Goal: Task Accomplishment & Management: Use online tool/utility

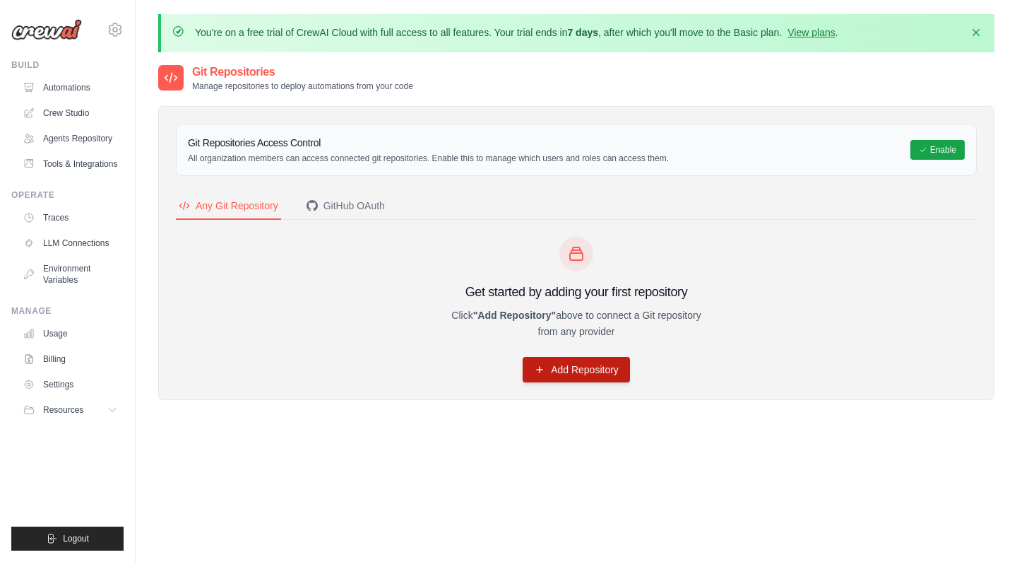
click at [588, 369] on link "Add Repository" at bounding box center [576, 369] width 107 height 25
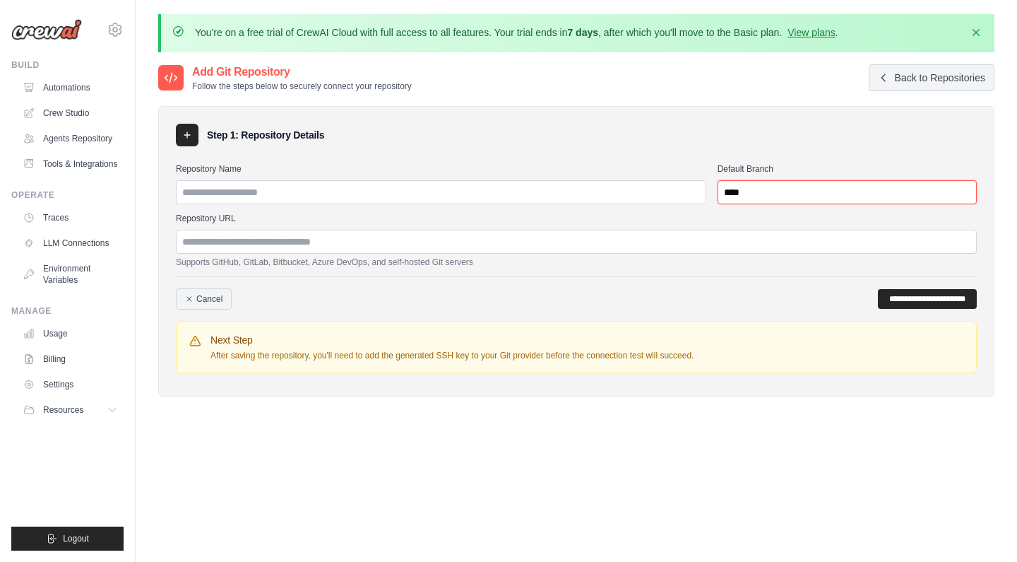
click at [752, 199] on input "****" at bounding box center [847, 192] width 259 height 24
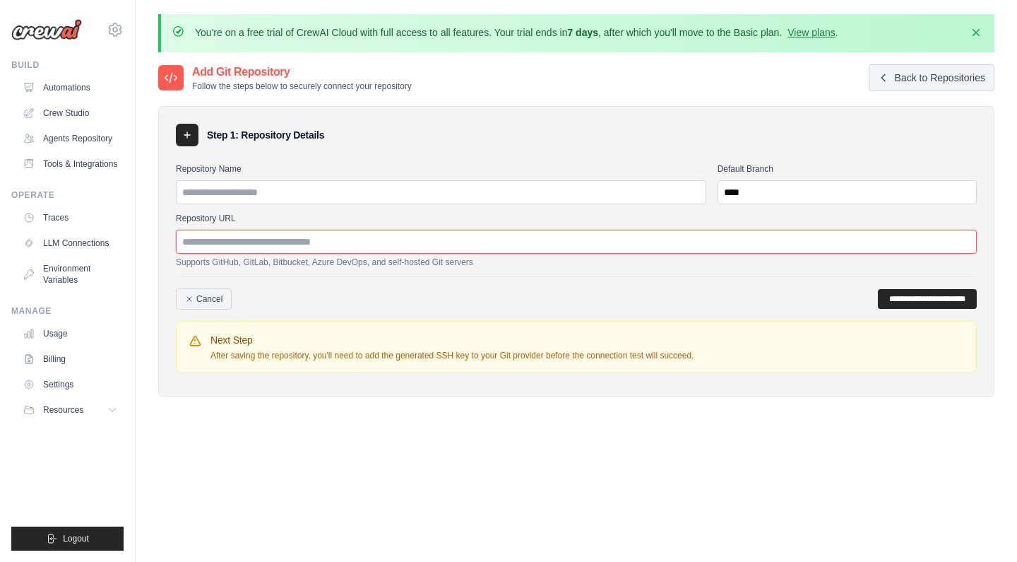
click at [289, 239] on input "Repository URL" at bounding box center [576, 242] width 801 height 24
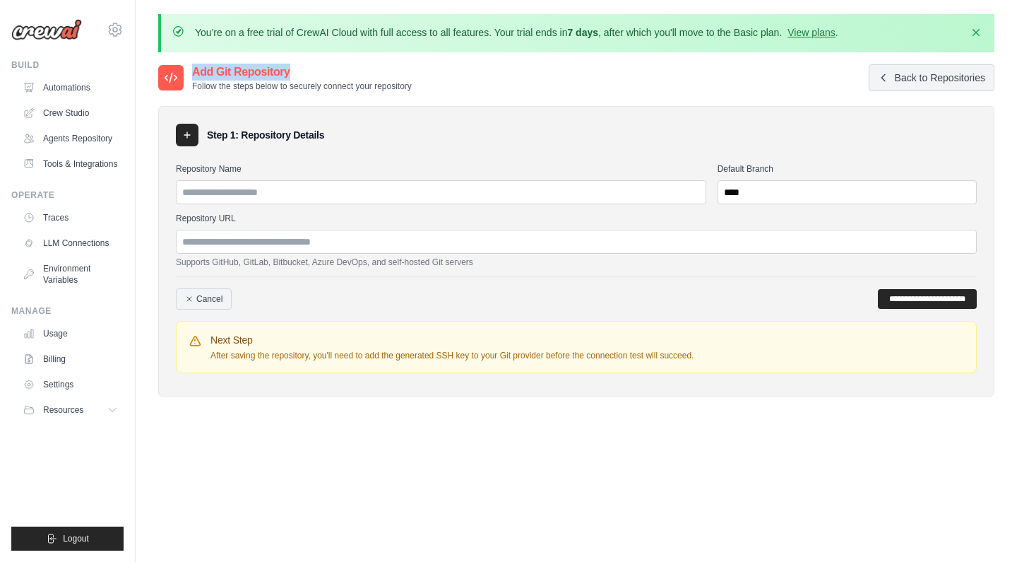
drag, startPoint x: 194, startPoint y: 72, endPoint x: 295, endPoint y: 71, distance: 100.3
copy h2 "Add Git Repository"
click at [462, 127] on div "Step 1: Repository Details" at bounding box center [576, 135] width 801 height 23
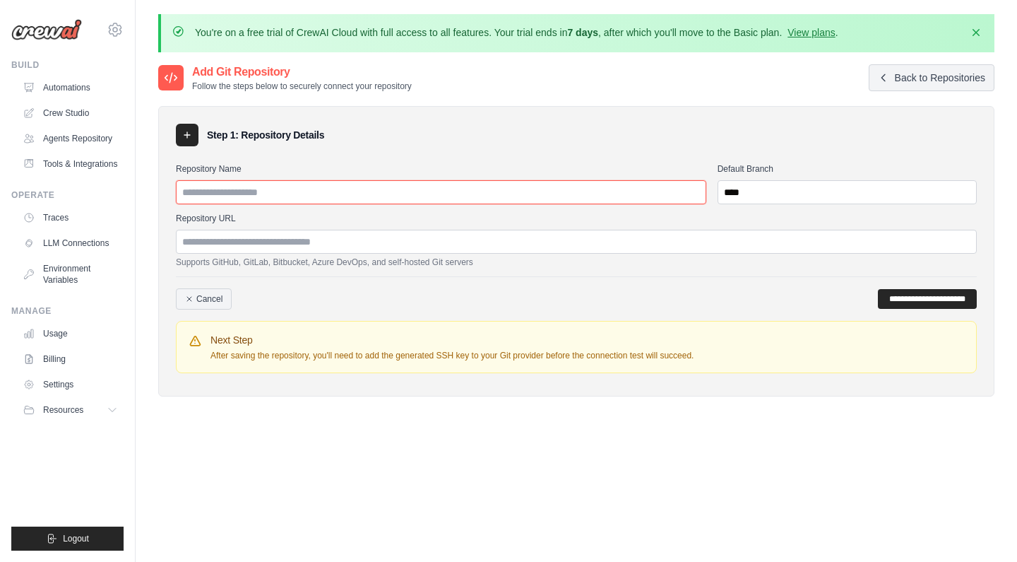
click at [239, 191] on input "Repository Name" at bounding box center [441, 192] width 531 height 24
paste input "**********"
type input "**********"
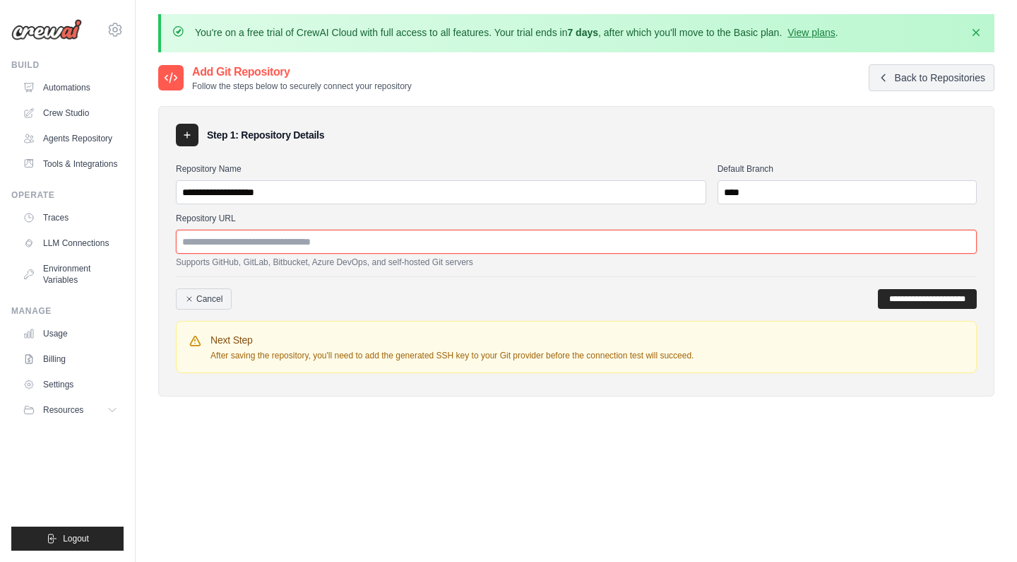
click at [423, 242] on input "Repository URL" at bounding box center [576, 242] width 801 height 24
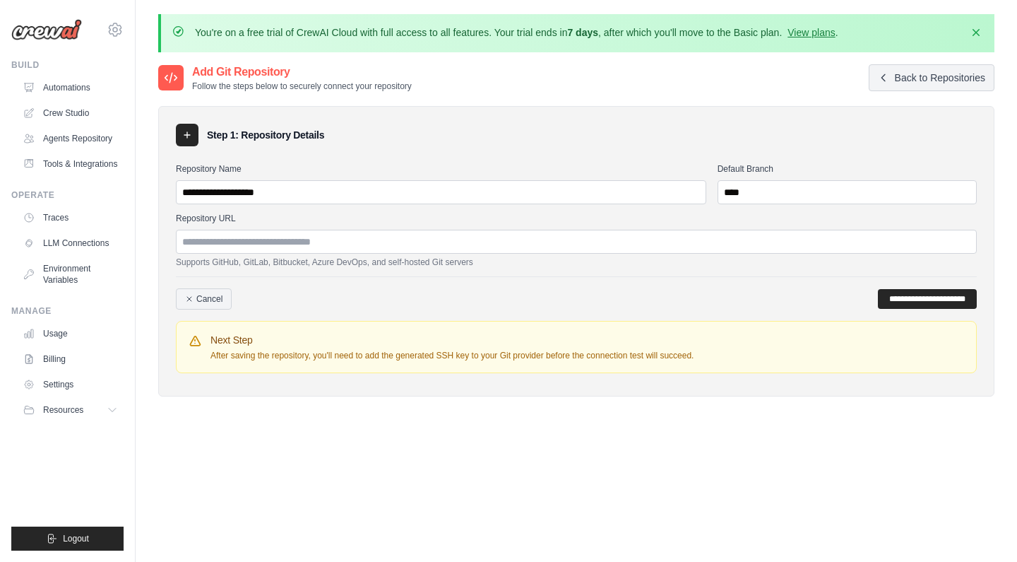
click at [575, 279] on div "**********" at bounding box center [576, 292] width 801 height 33
click at [241, 70] on h2 "Add Git Repository" at bounding box center [302, 72] width 220 height 17
click at [426, 148] on div "**********" at bounding box center [576, 251] width 836 height 290
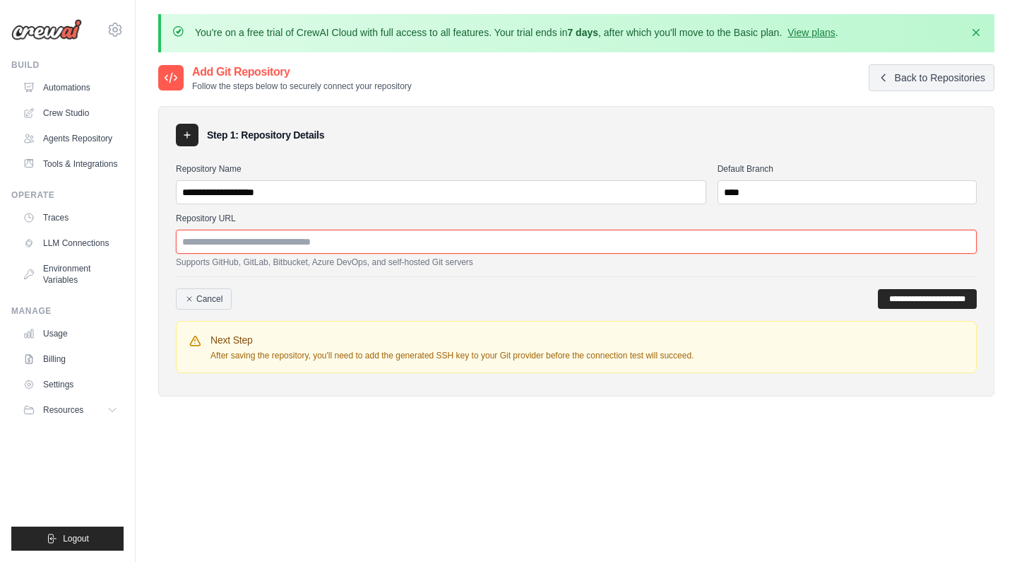
click at [374, 247] on input "Repository URL" at bounding box center [576, 242] width 801 height 24
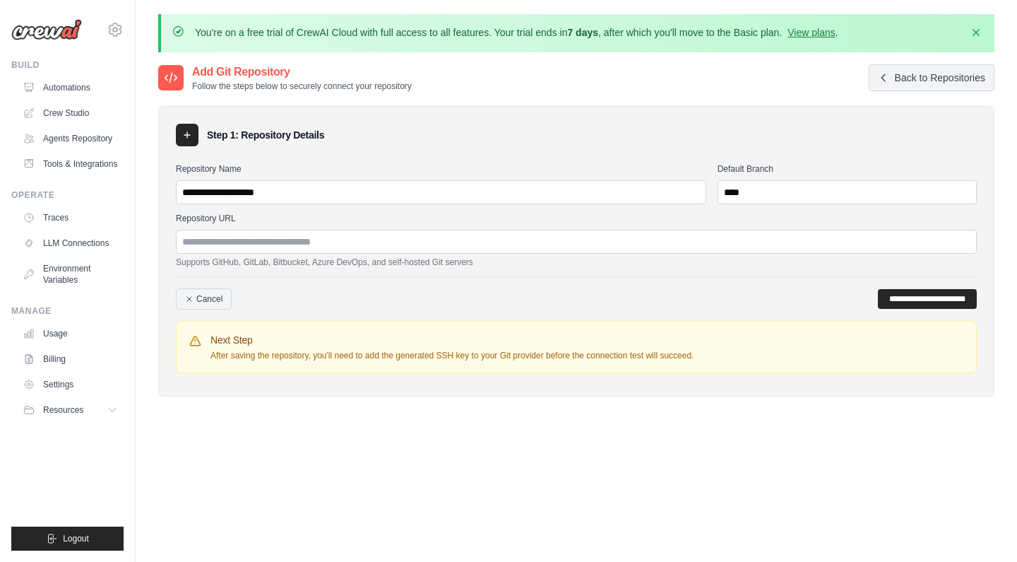
click at [413, 126] on div "Step 1: Repository Details" at bounding box center [576, 135] width 801 height 23
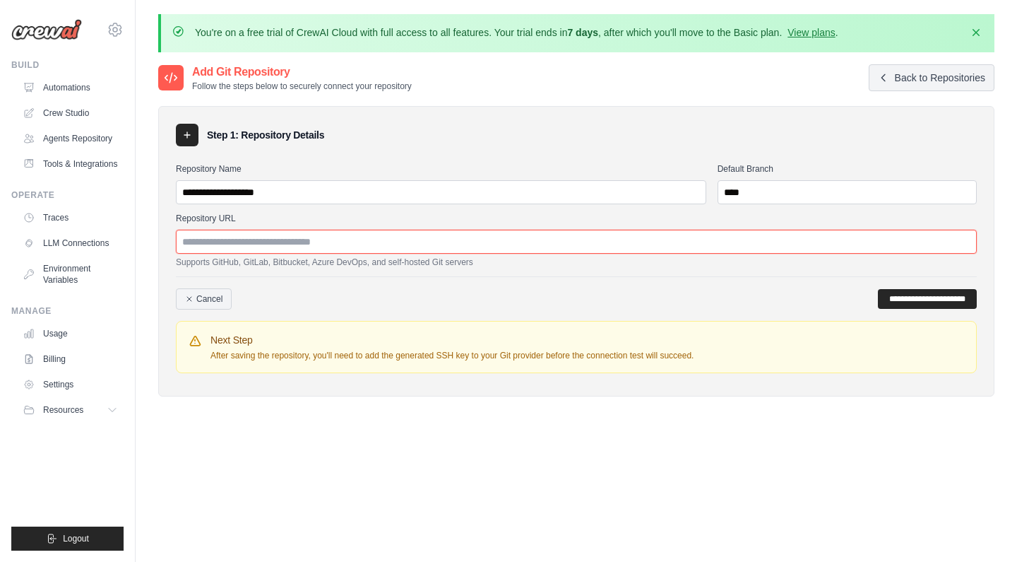
click at [364, 242] on input "Repository URL" at bounding box center [576, 242] width 801 height 24
paste input "**********"
type input "**********"
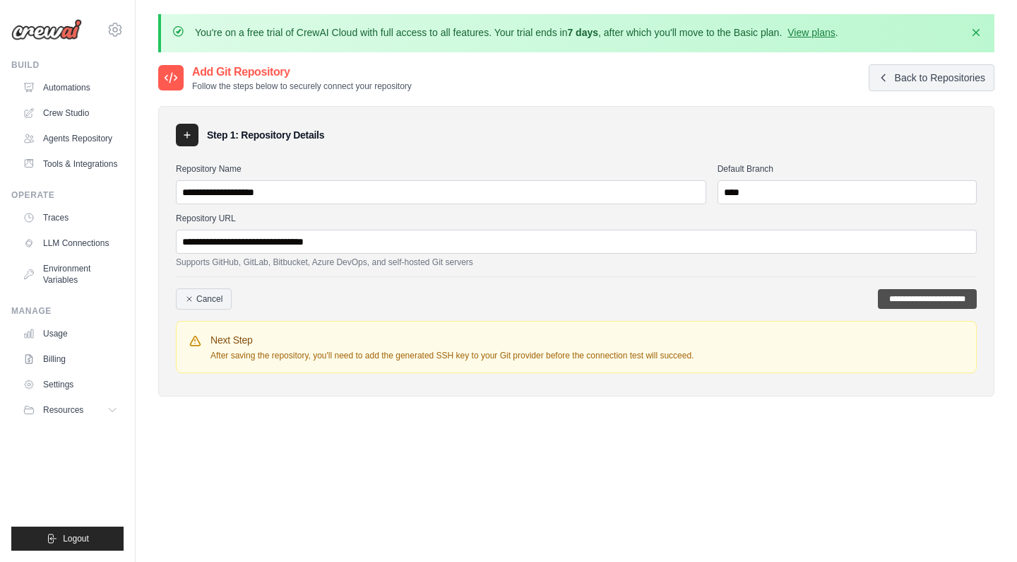
click at [894, 292] on input "**********" at bounding box center [927, 299] width 99 height 20
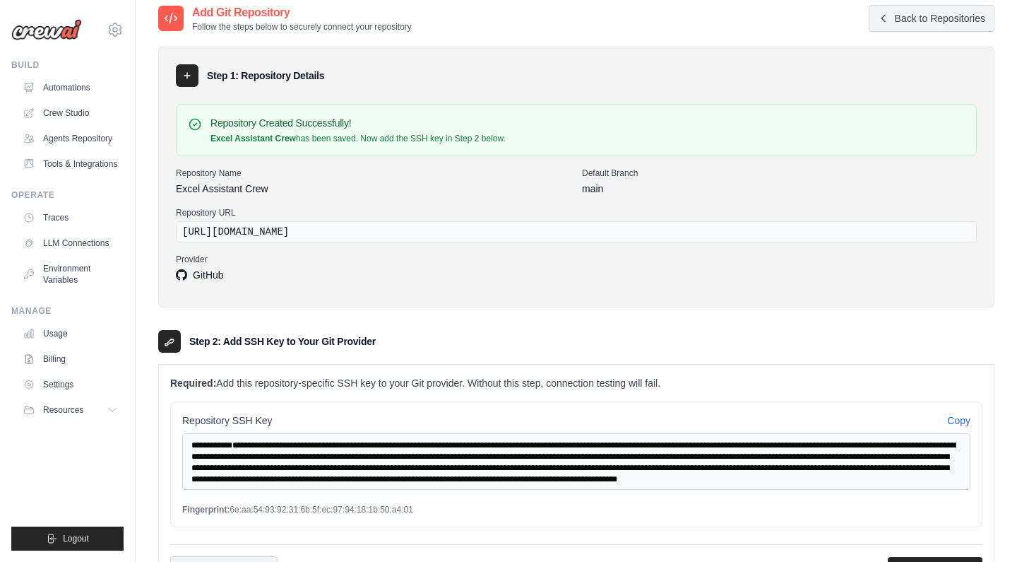
scroll to position [109, 0]
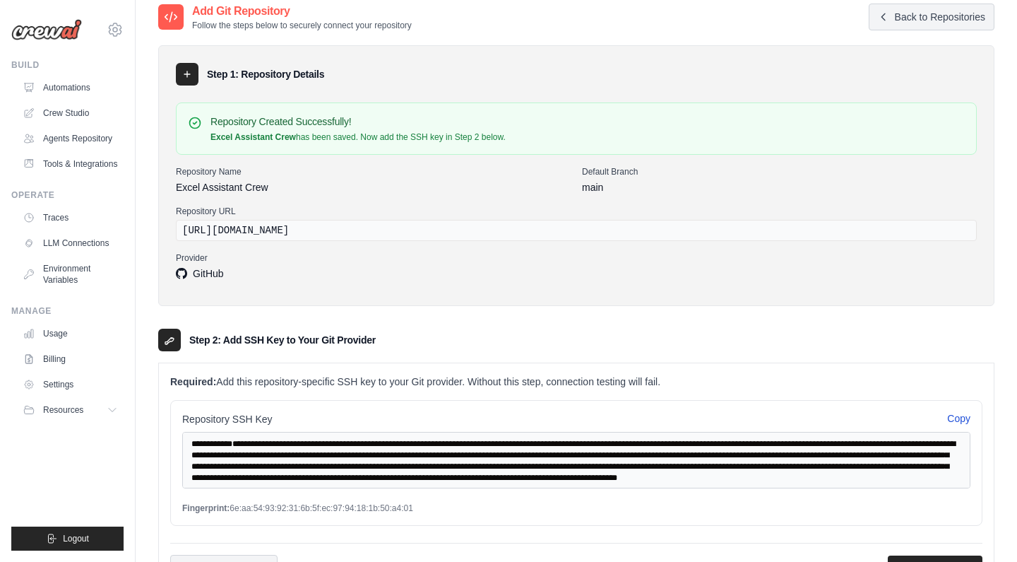
click at [964, 419] on button "Copy" at bounding box center [958, 418] width 23 height 14
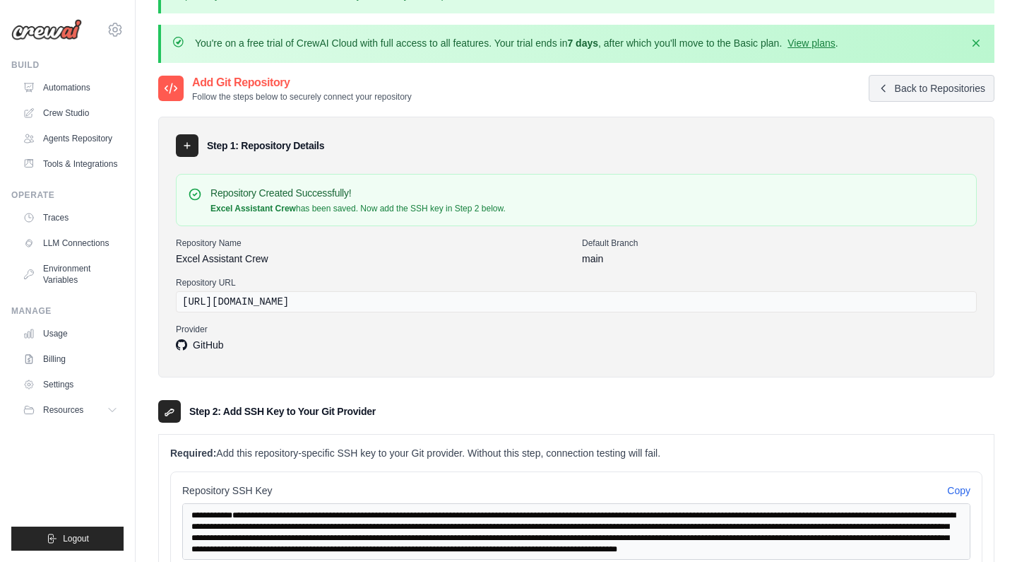
scroll to position [38, 0]
drag, startPoint x: 210, startPoint y: 206, endPoint x: 295, endPoint y: 207, distance: 85.5
copy strong "Excel Assistant Crew"
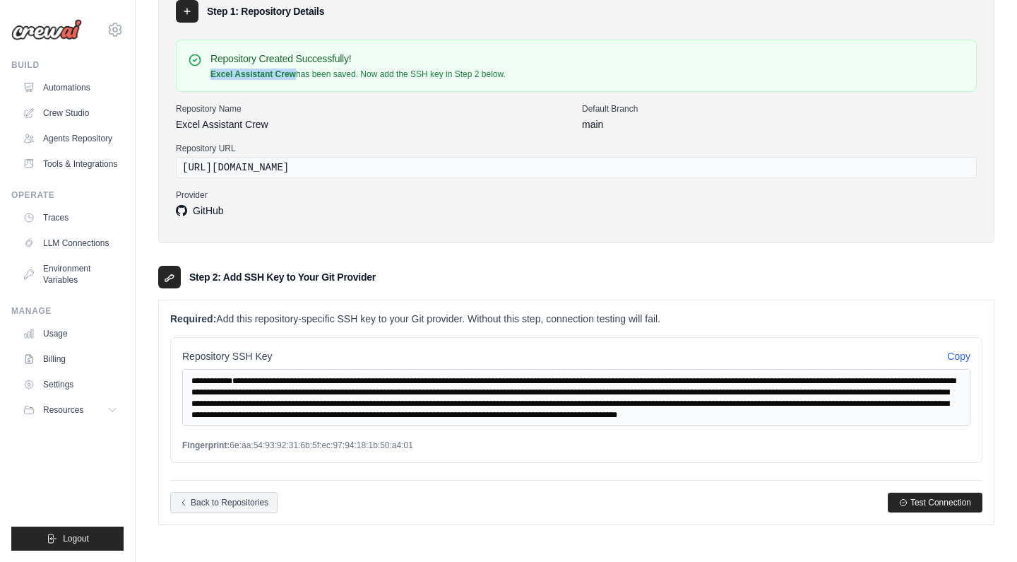
scroll to position [170, 0]
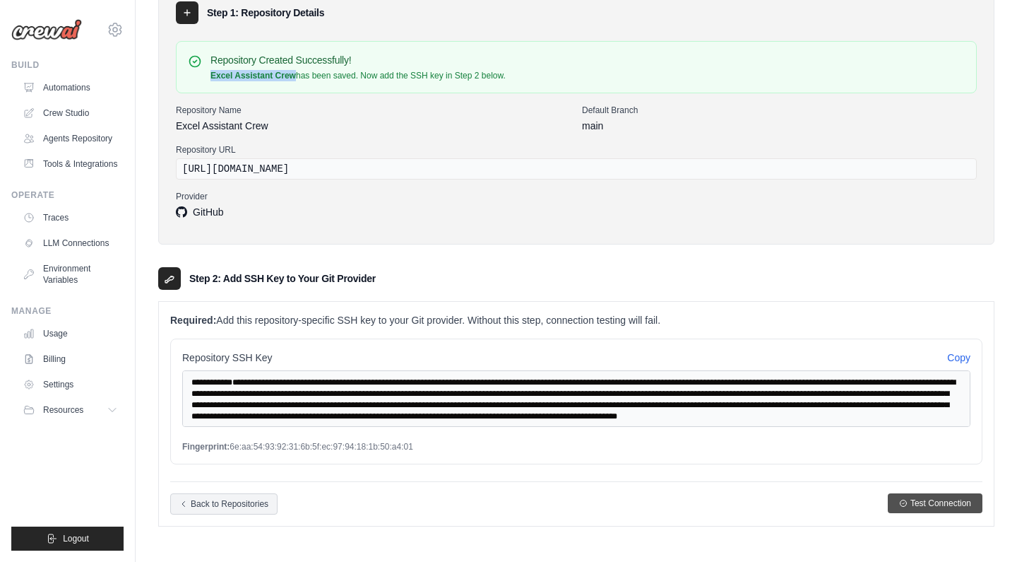
click at [944, 506] on span "Test Connection" at bounding box center [941, 502] width 61 height 11
click at [336, 221] on div "Repository Created Successfully! Excel Assistant Crew has been saved. Now add t…" at bounding box center [576, 130] width 801 height 191
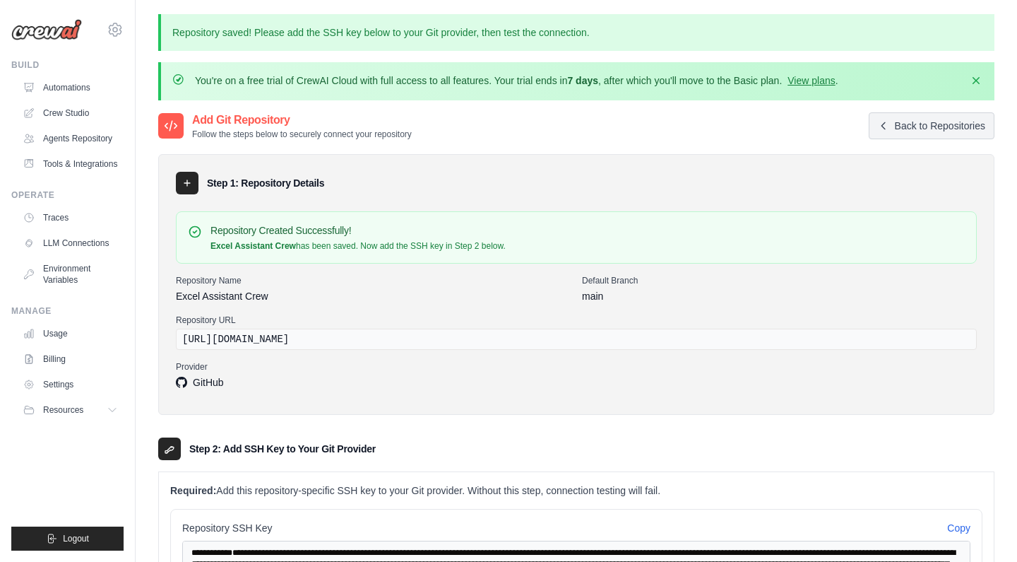
scroll to position [0, 0]
click at [712, 372] on div "Provider GitHub" at bounding box center [576, 376] width 801 height 30
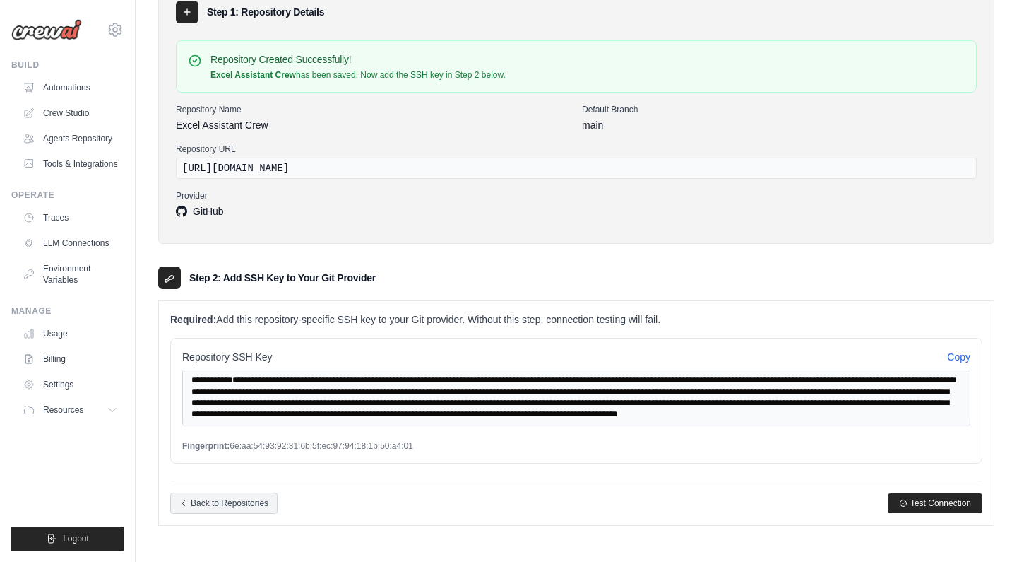
scroll to position [170, 0]
click at [490, 458] on div "**********" at bounding box center [576, 401] width 812 height 126
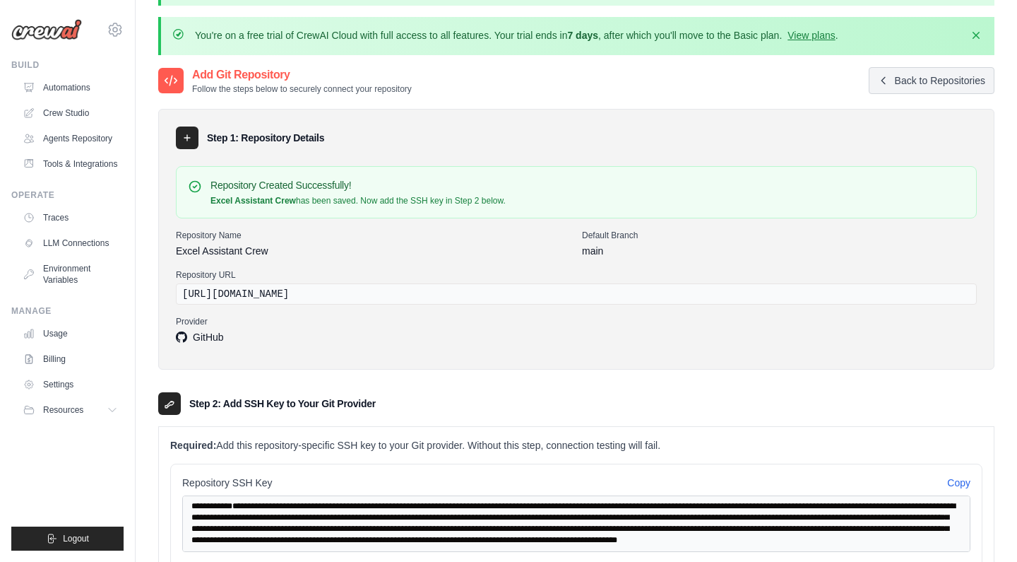
scroll to position [41, 0]
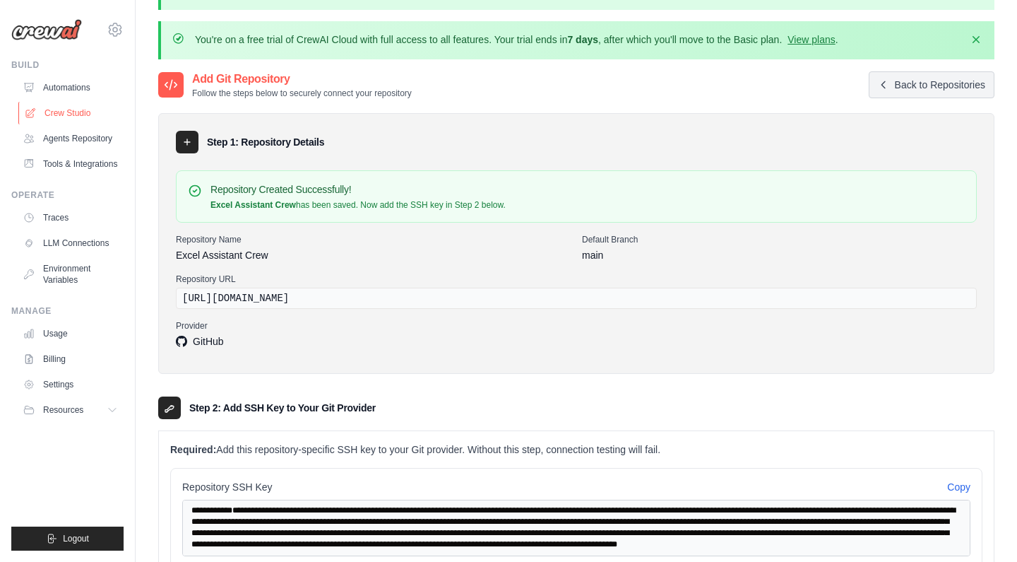
click at [59, 111] on link "Crew Studio" at bounding box center [71, 113] width 107 height 23
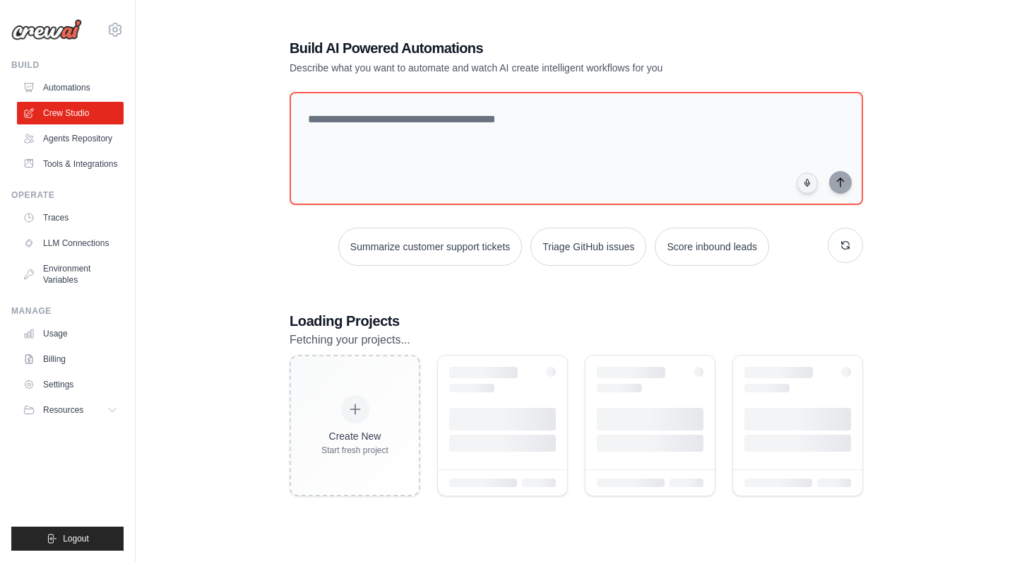
scroll to position [77, 0]
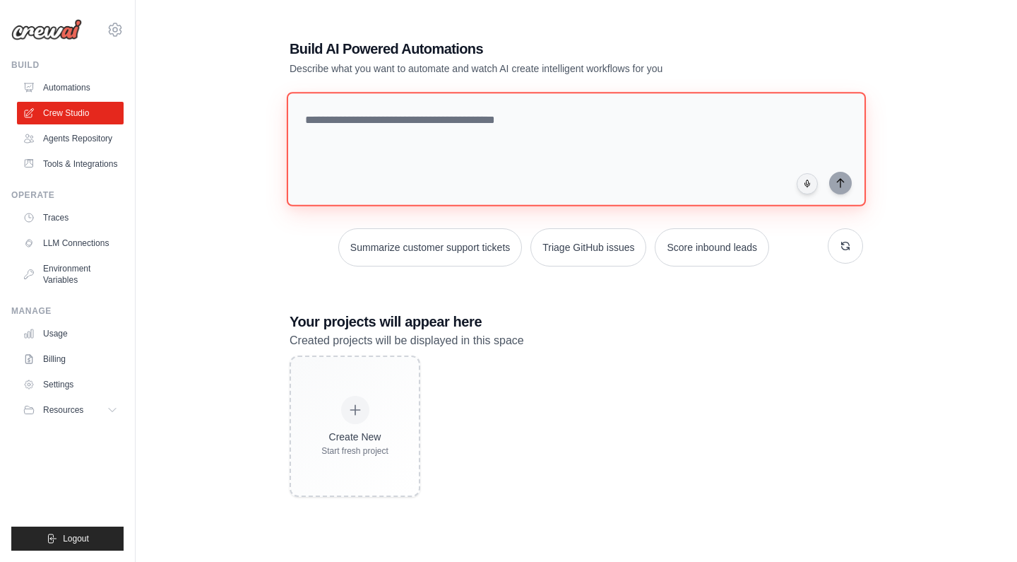
click at [354, 122] on textarea at bounding box center [576, 149] width 579 height 114
click at [400, 134] on textarea at bounding box center [576, 149] width 579 height 114
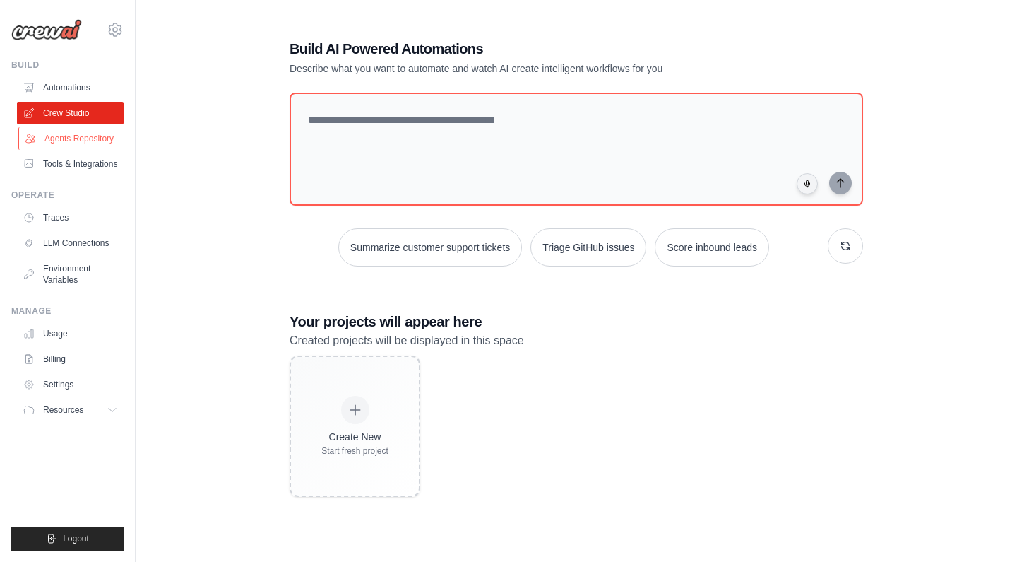
click at [85, 141] on link "Agents Repository" at bounding box center [71, 138] width 107 height 23
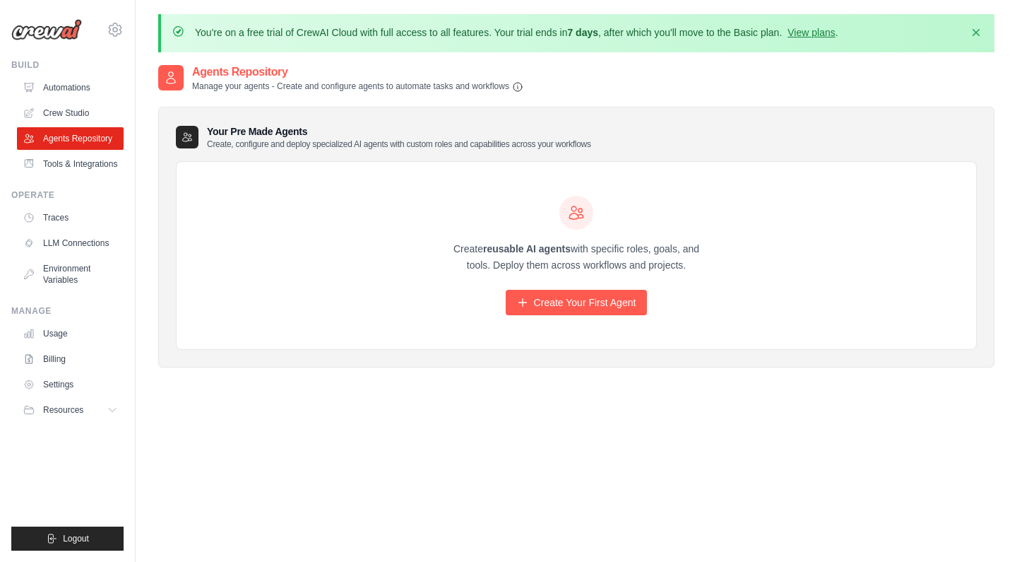
click at [247, 137] on h3 "Your Pre Made Agents Create, configure and deploy specialized AI agents with cu…" at bounding box center [399, 136] width 384 height 25
click at [59, 111] on link "Crew Studio" at bounding box center [71, 113] width 107 height 23
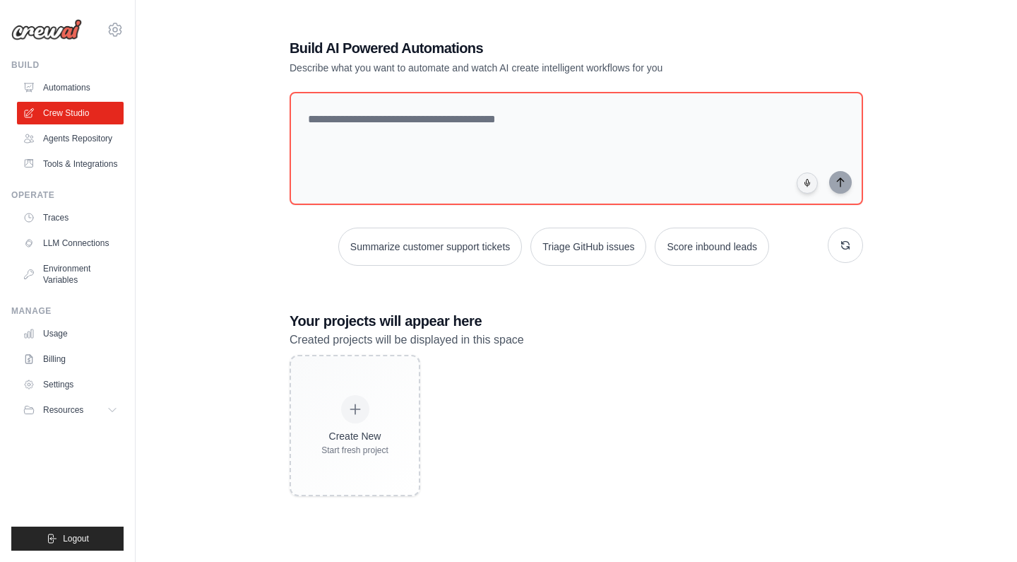
scroll to position [77, 0]
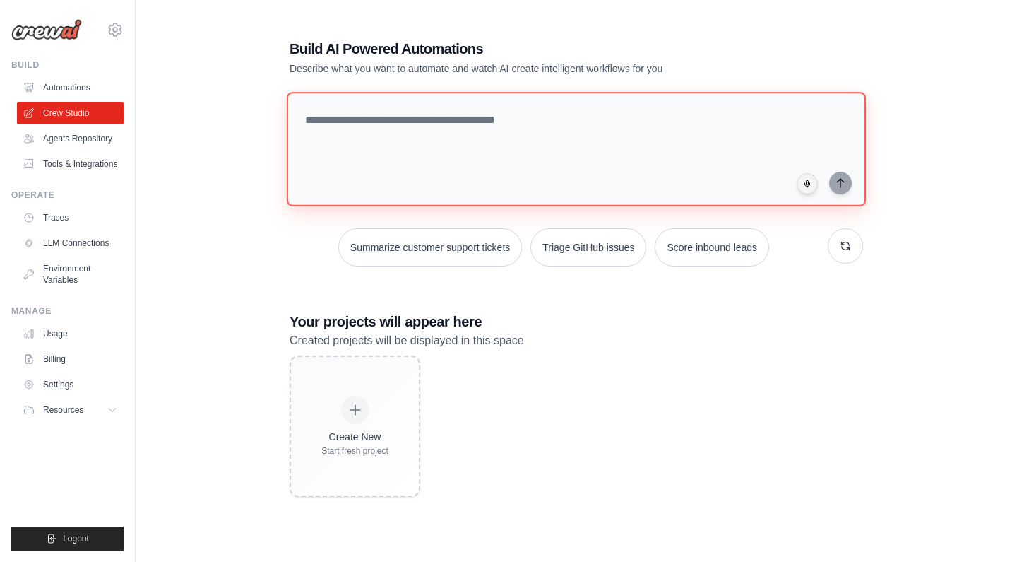
click at [398, 145] on textarea at bounding box center [576, 149] width 579 height 114
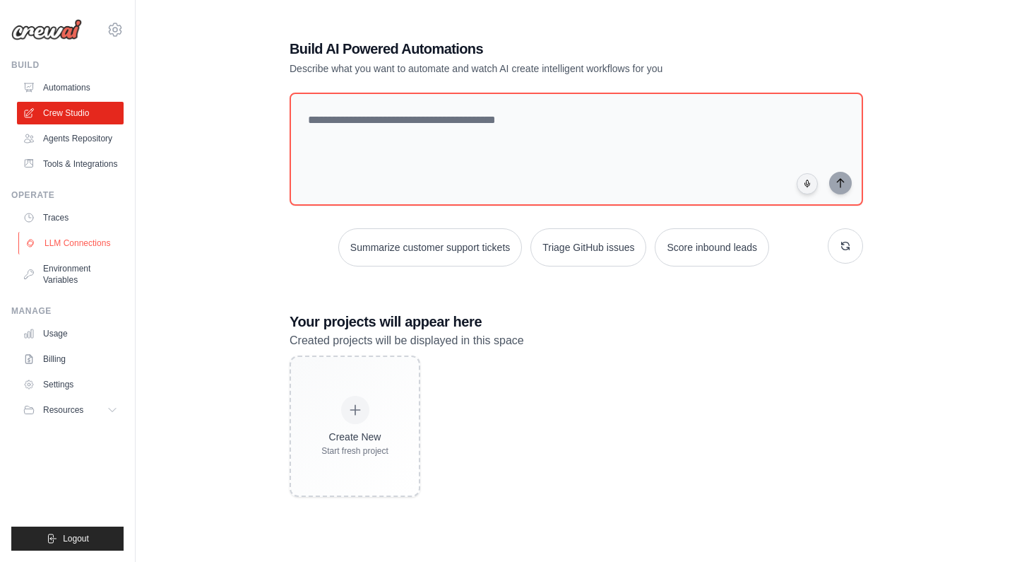
click at [66, 241] on link "LLM Connections" at bounding box center [71, 243] width 107 height 23
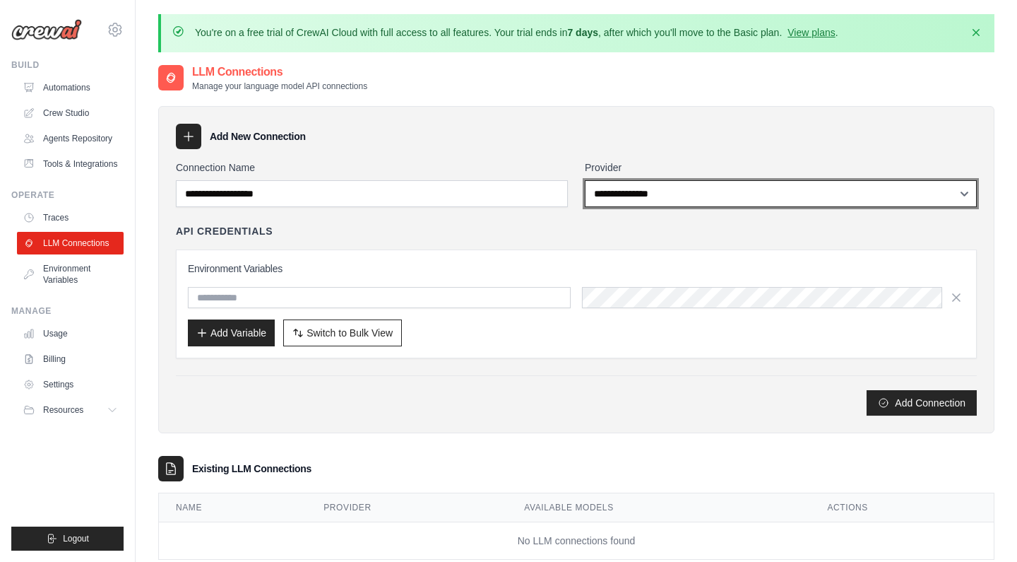
select select "******"
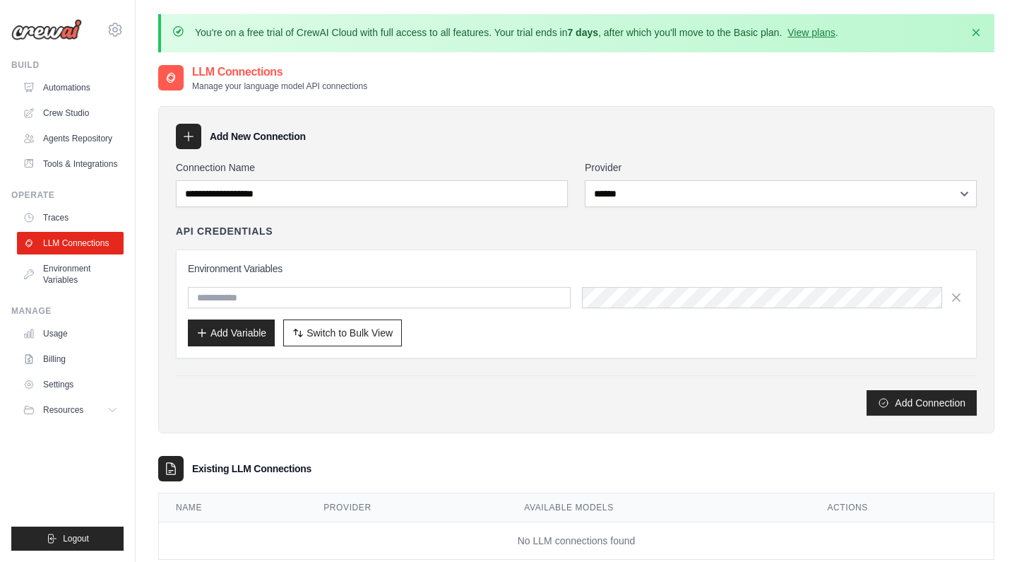
click at [340, 249] on div "Environment Variables Add Variable Switch to Bulk View Switch to Table View" at bounding box center [576, 303] width 801 height 109
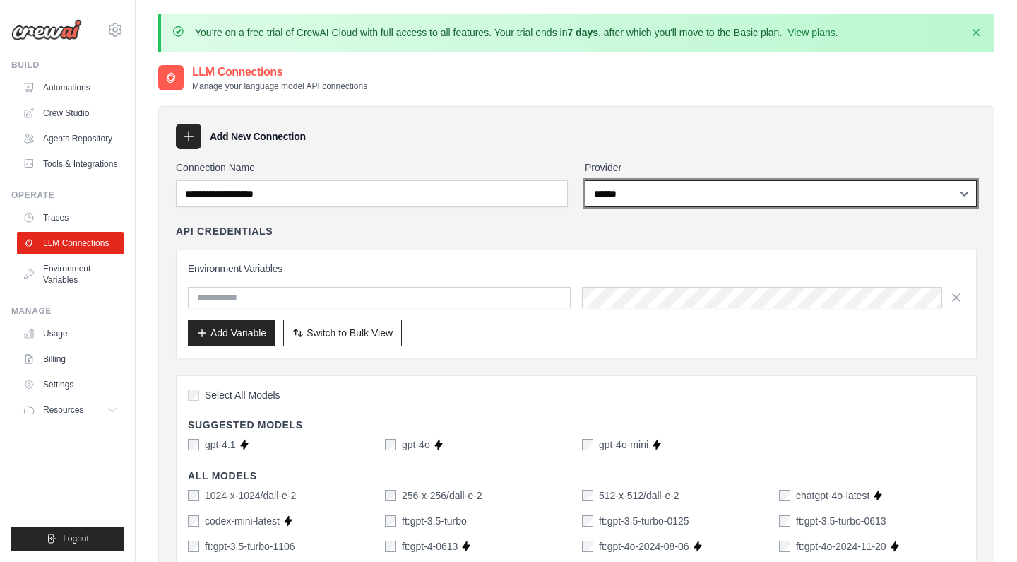
select select
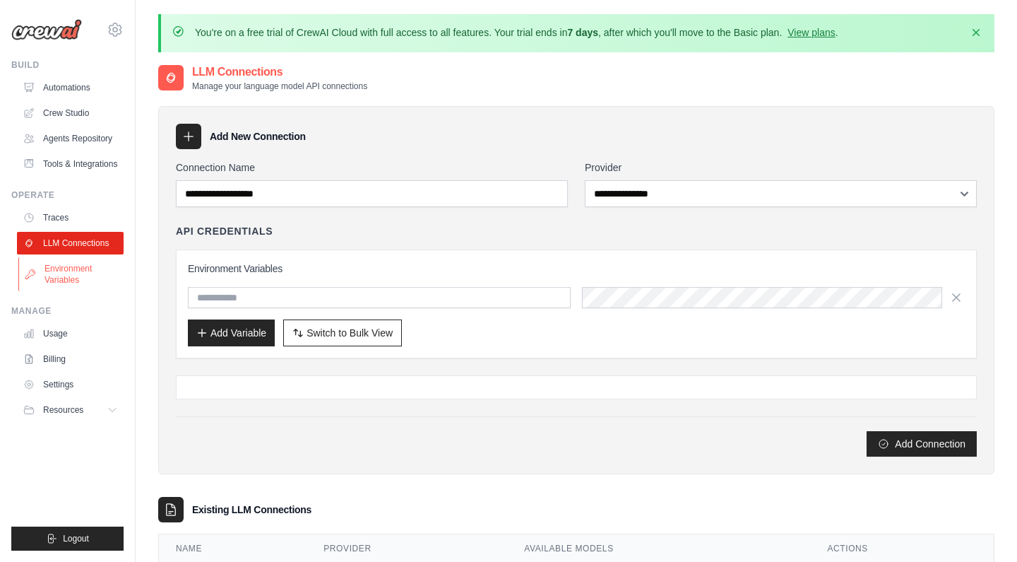
click at [61, 269] on link "Environment Variables" at bounding box center [71, 274] width 107 height 34
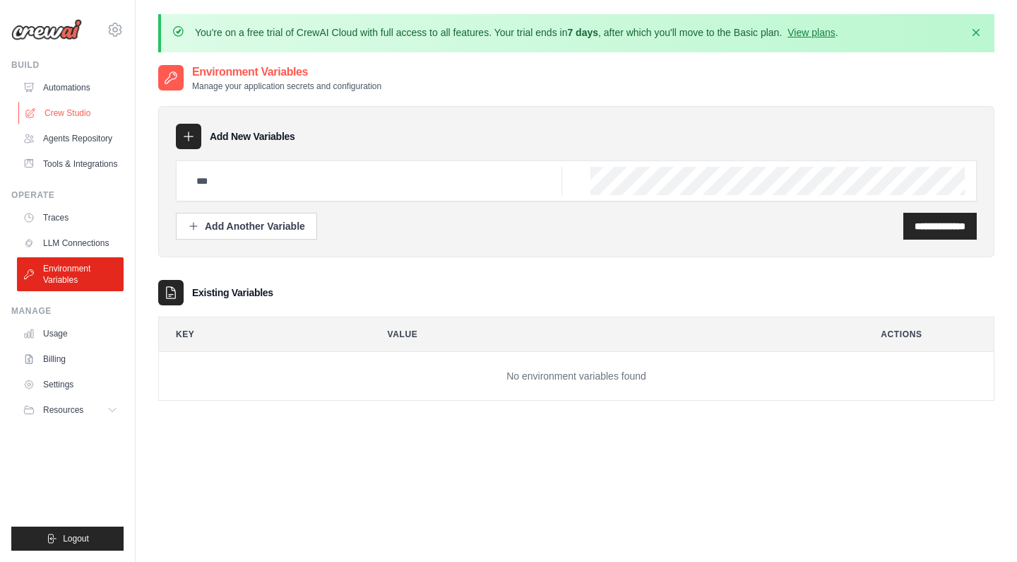
click at [64, 114] on link "Crew Studio" at bounding box center [71, 113] width 107 height 23
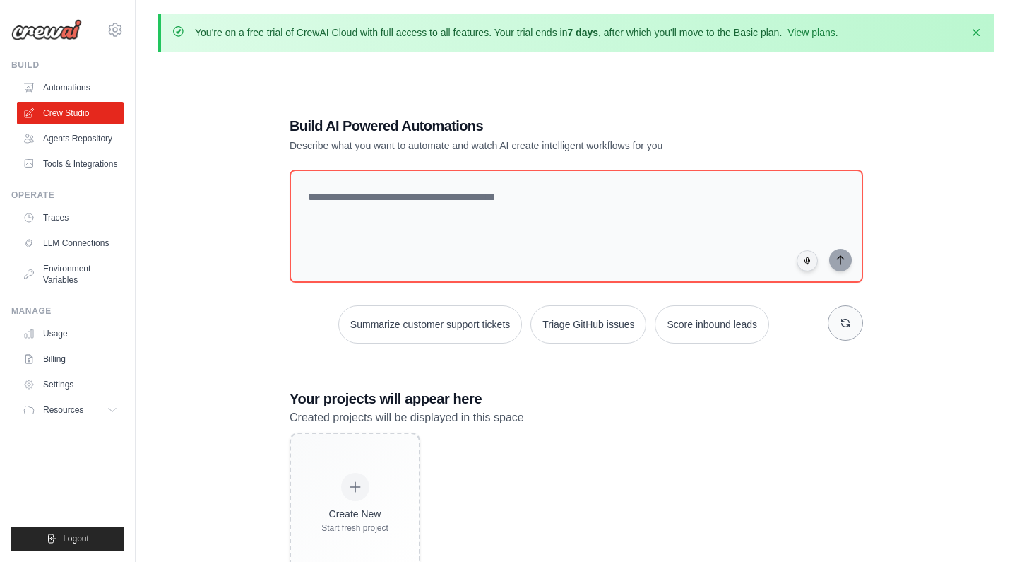
click at [846, 326] on icon "button" at bounding box center [845, 322] width 11 height 11
click at [845, 323] on icon "button" at bounding box center [845, 322] width 11 height 11
click at [844, 329] on button "button" at bounding box center [845, 322] width 35 height 35
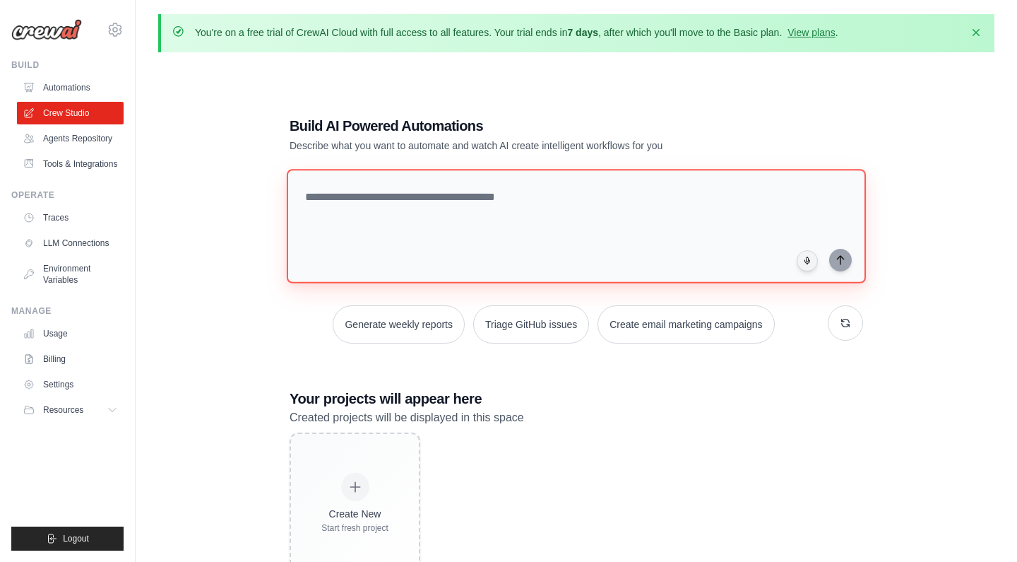
click at [355, 200] on textarea at bounding box center [576, 226] width 579 height 114
type textarea "*"
type textarea "**********"
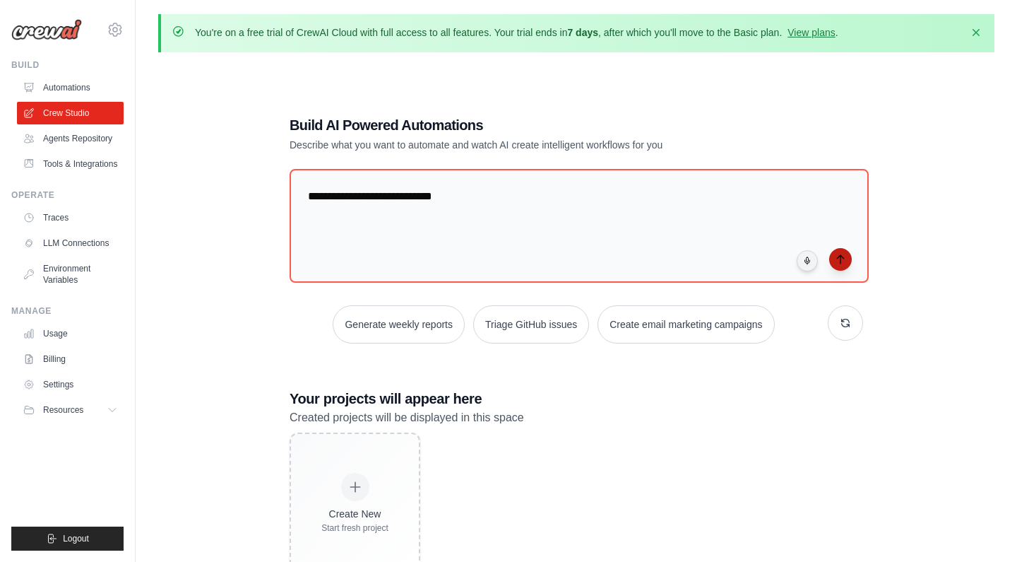
click at [843, 256] on icon "submit" at bounding box center [840, 259] width 6 height 8
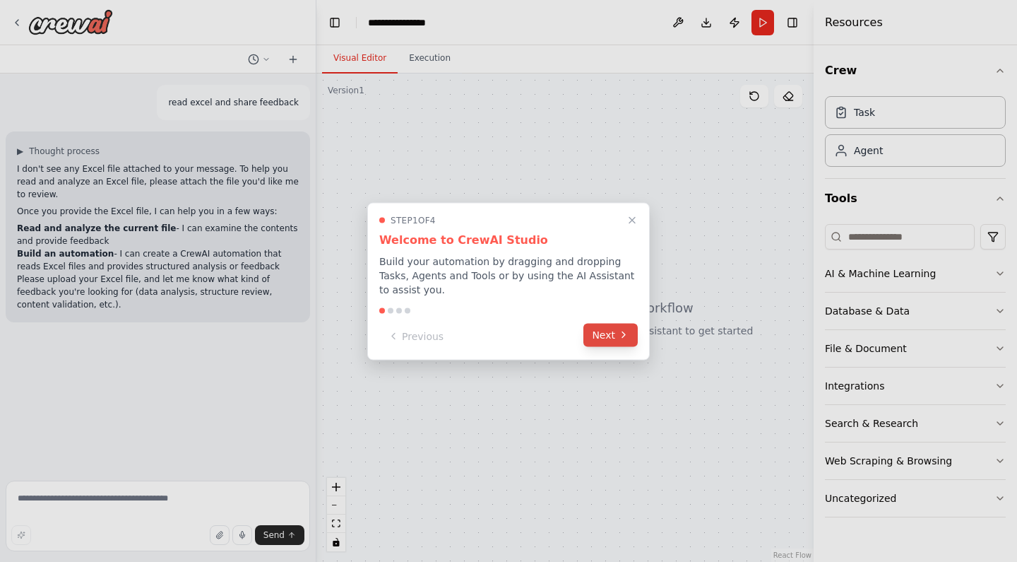
click at [610, 342] on button "Next" at bounding box center [611, 334] width 54 height 23
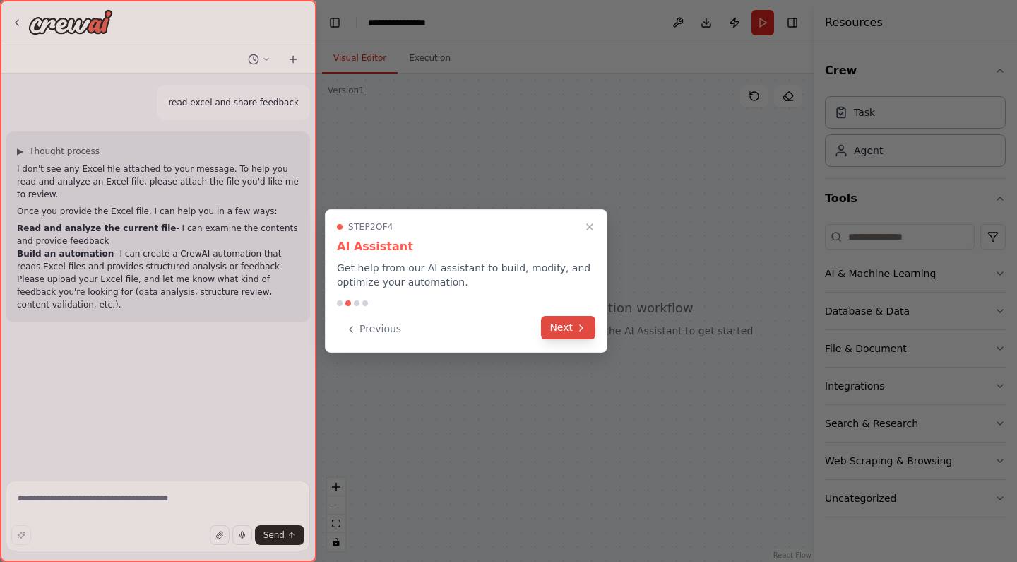
click at [578, 333] on icon at bounding box center [581, 327] width 11 height 11
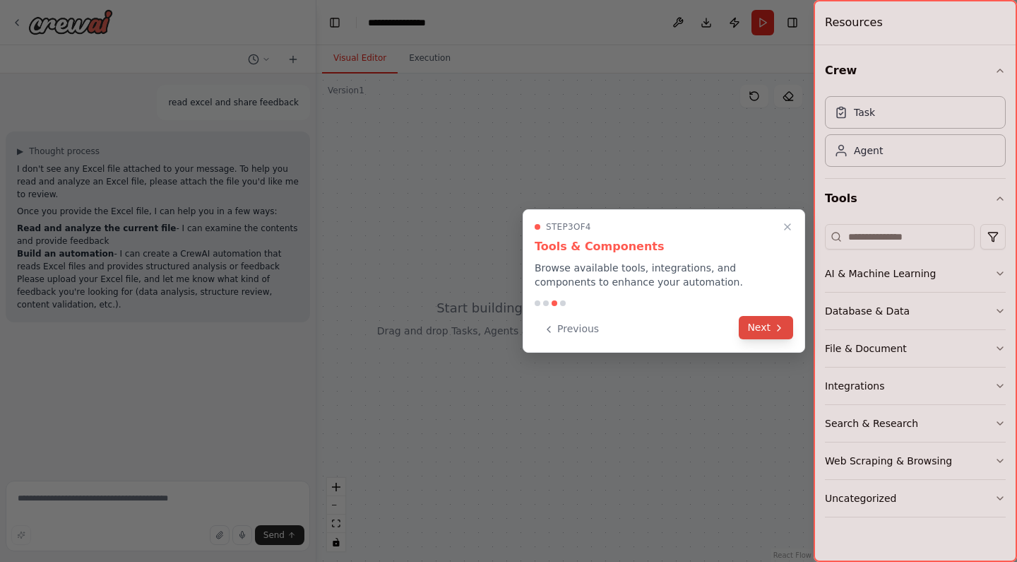
click at [759, 324] on button "Next" at bounding box center [766, 327] width 54 height 23
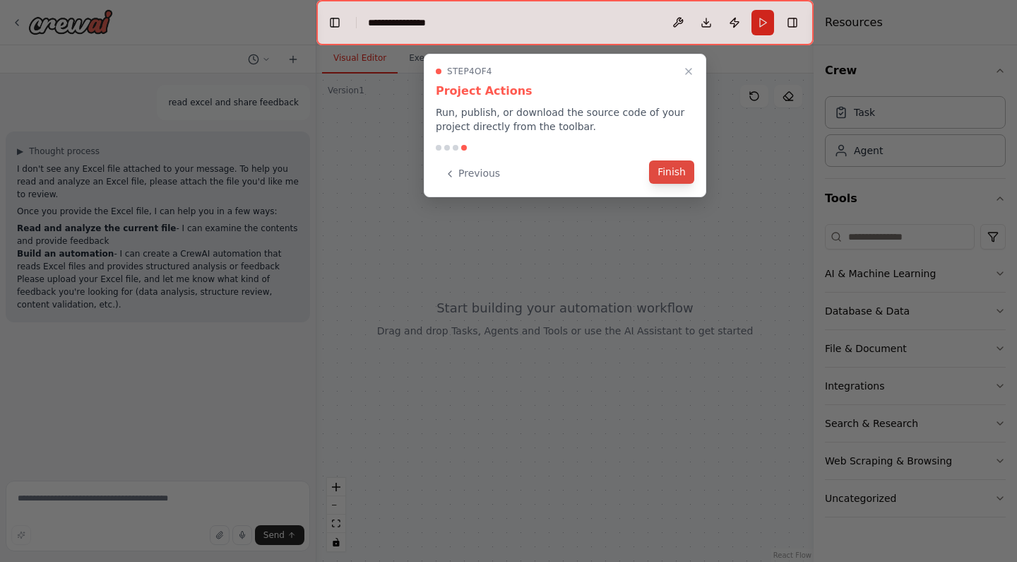
click at [678, 170] on button "Finish" at bounding box center [671, 171] width 45 height 23
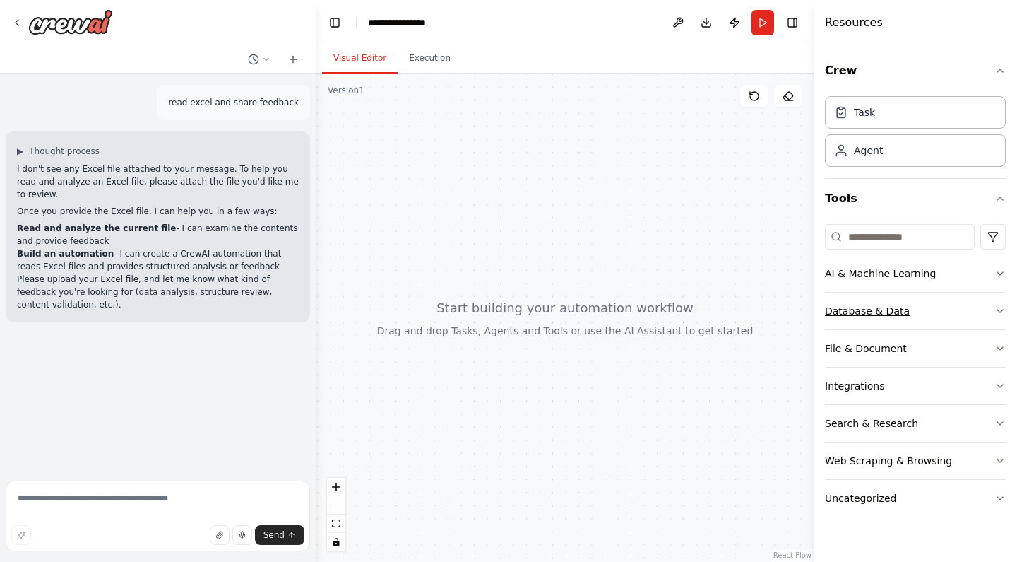
click at [990, 306] on button "Database & Data" at bounding box center [915, 310] width 181 height 37
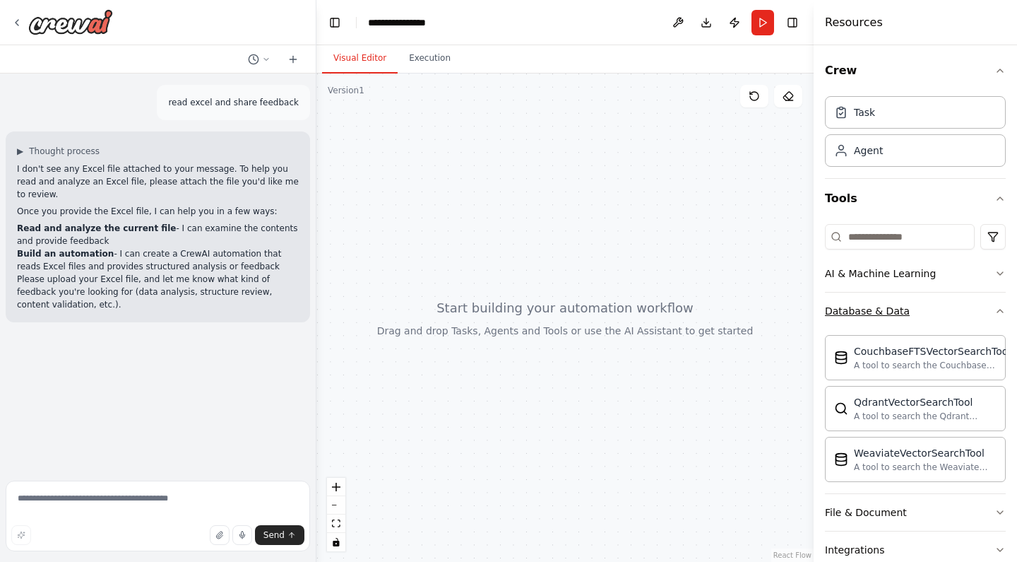
click at [993, 315] on button "Database & Data" at bounding box center [915, 310] width 181 height 37
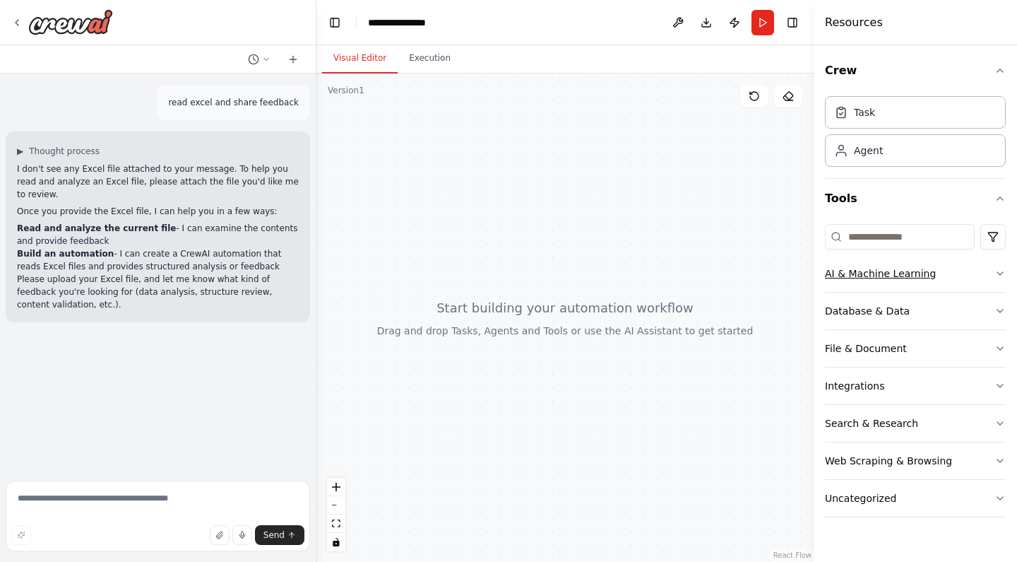
click at [1005, 268] on icon "button" at bounding box center [1000, 273] width 11 height 11
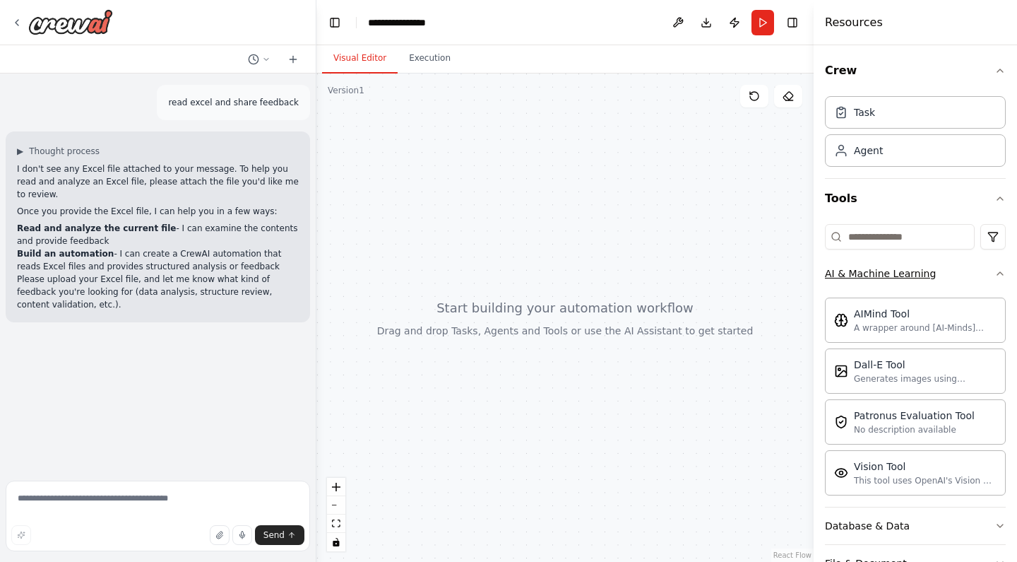
click at [1005, 268] on icon "button" at bounding box center [1000, 273] width 11 height 11
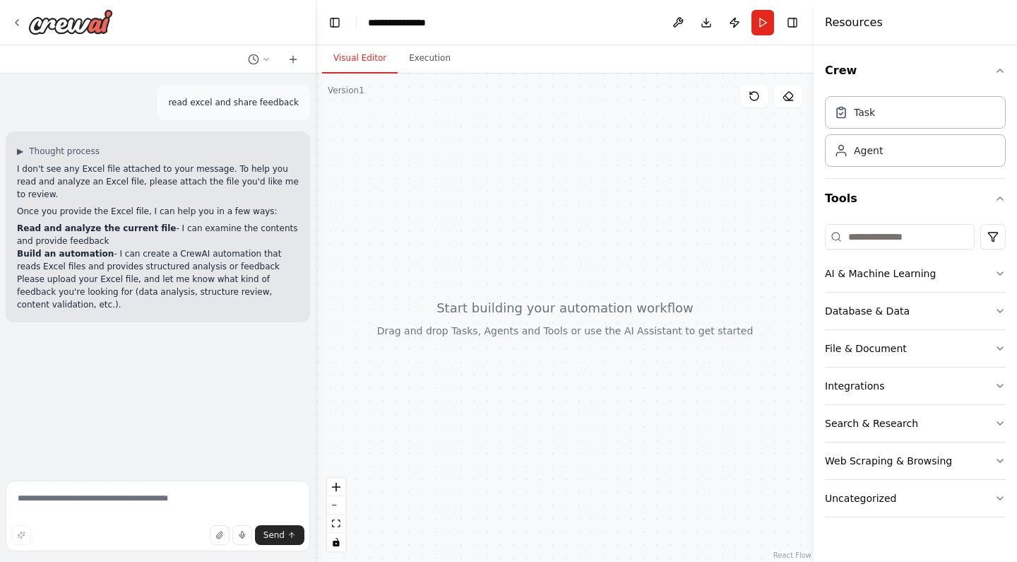
click at [1006, 422] on div "Crew Task Agent Tools AI & Machine Learning Database & Data File & Document Int…" at bounding box center [915, 303] width 203 height 516
click at [997, 423] on icon "button" at bounding box center [1000, 423] width 11 height 11
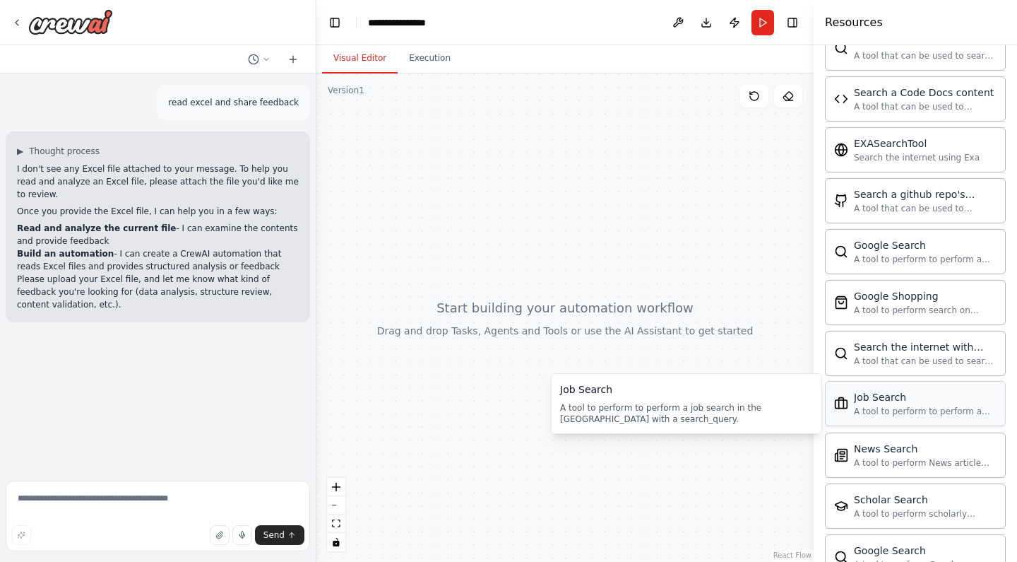
scroll to position [480, 0]
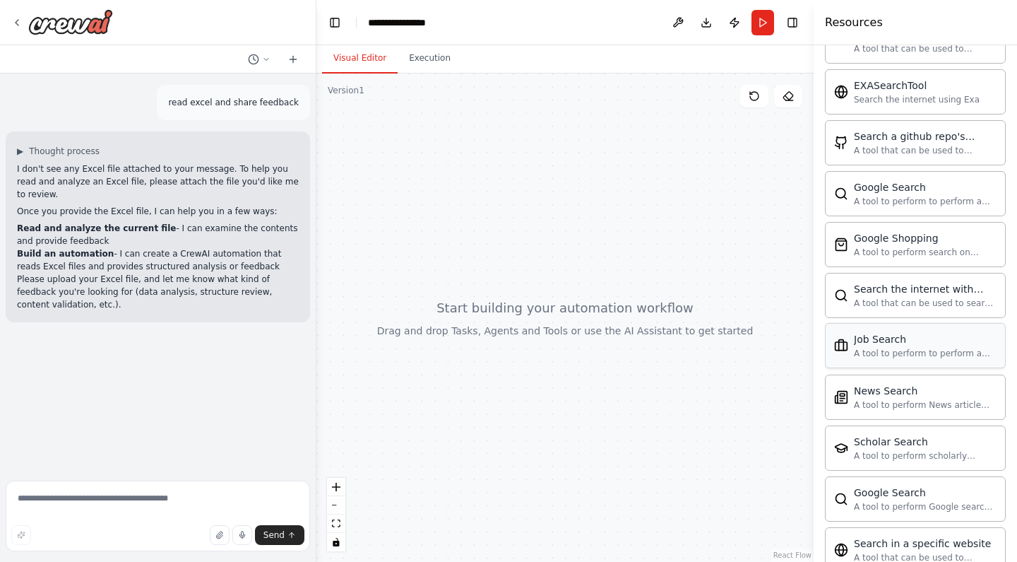
click at [886, 354] on div "A tool to perform to perform a job search in the [GEOGRAPHIC_DATA] with a searc…" at bounding box center [925, 353] width 143 height 11
click at [868, 343] on div "Job Search" at bounding box center [925, 339] width 143 height 14
click at [656, 239] on div at bounding box center [564, 317] width 497 height 488
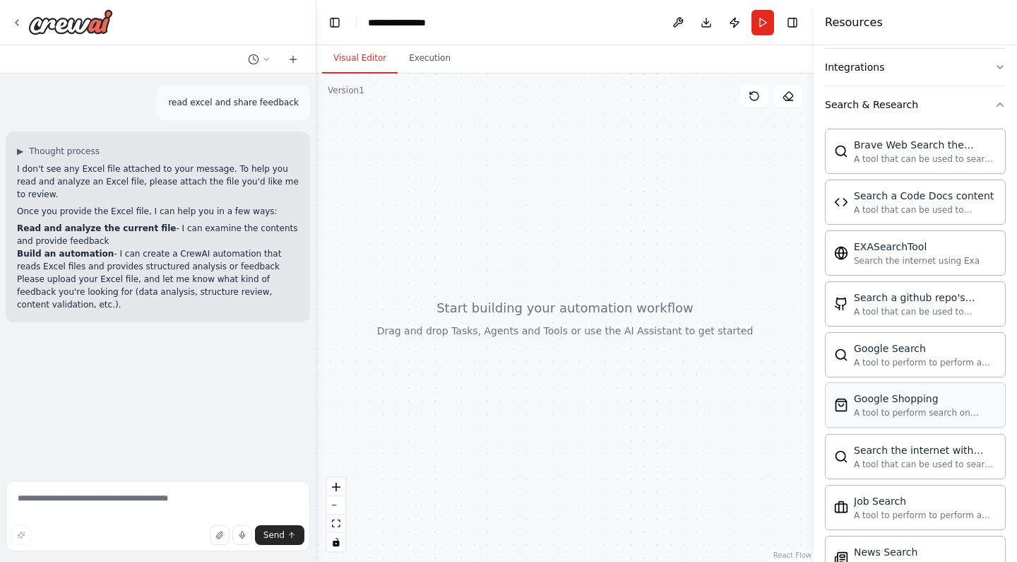
scroll to position [319, 0]
click at [855, 213] on div "A tool that can be used to semantic search a query from a Code Docs content." at bounding box center [925, 208] width 143 height 11
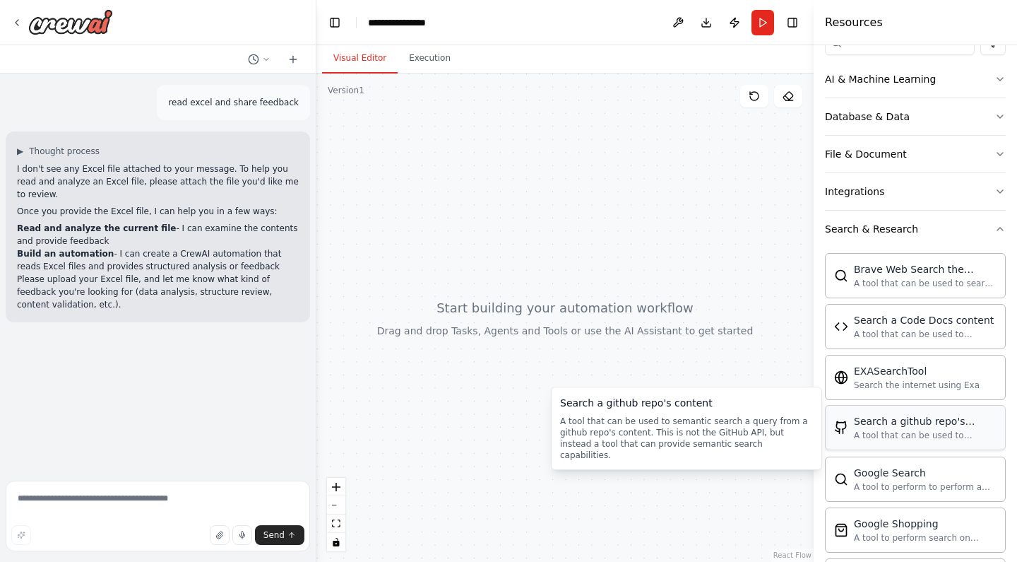
scroll to position [194, 0]
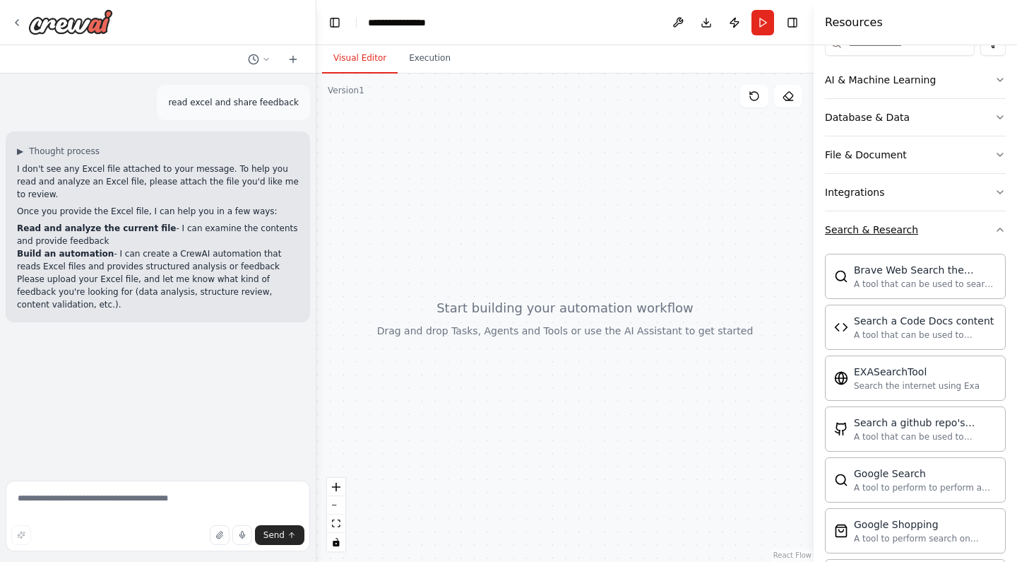
click at [1003, 225] on icon "button" at bounding box center [1000, 229] width 11 height 11
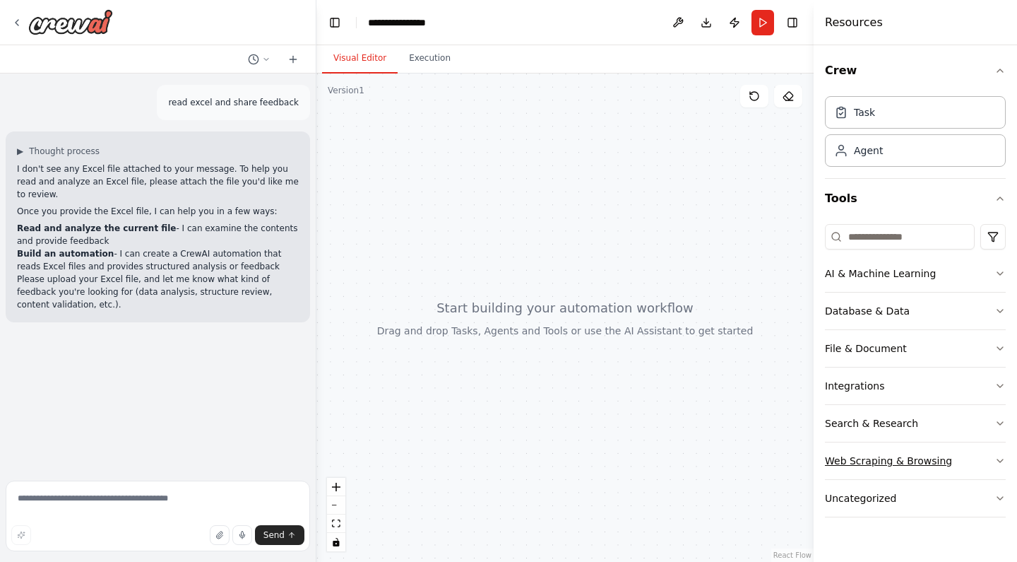
click at [874, 461] on div "Web Scraping & Browsing" at bounding box center [888, 461] width 127 height 14
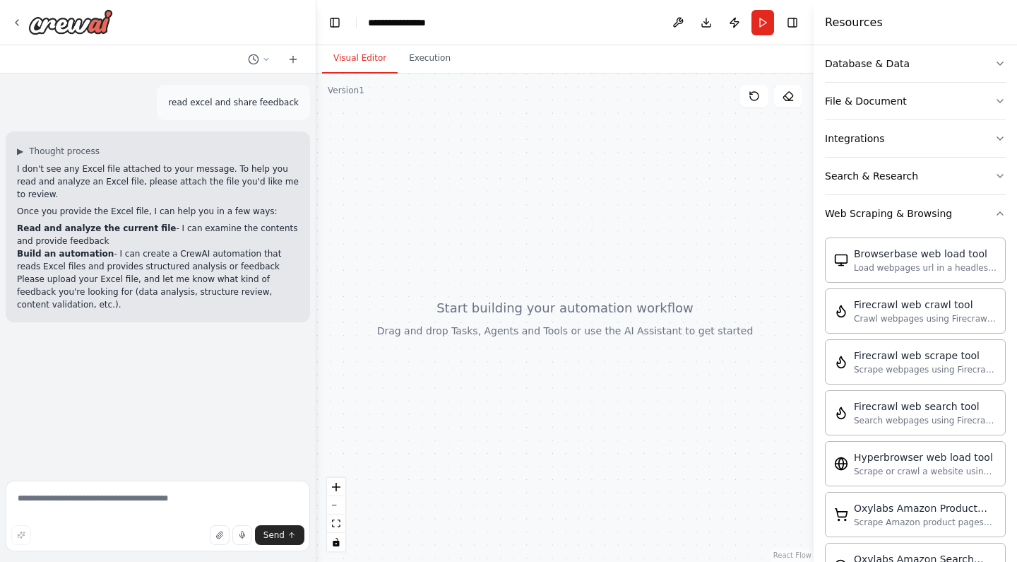
scroll to position [233, 0]
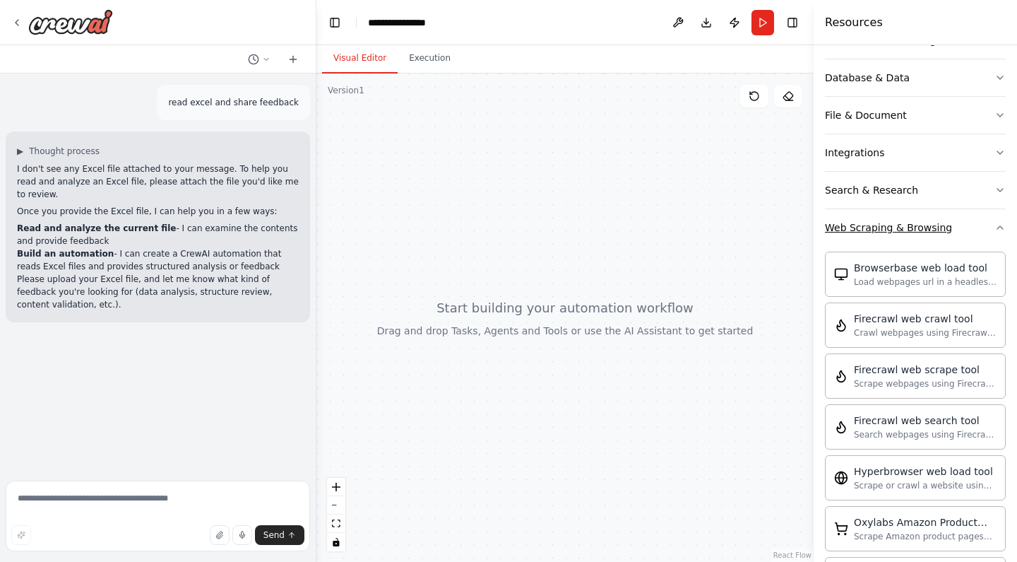
click at [1003, 227] on icon "button" at bounding box center [1000, 227] width 11 height 11
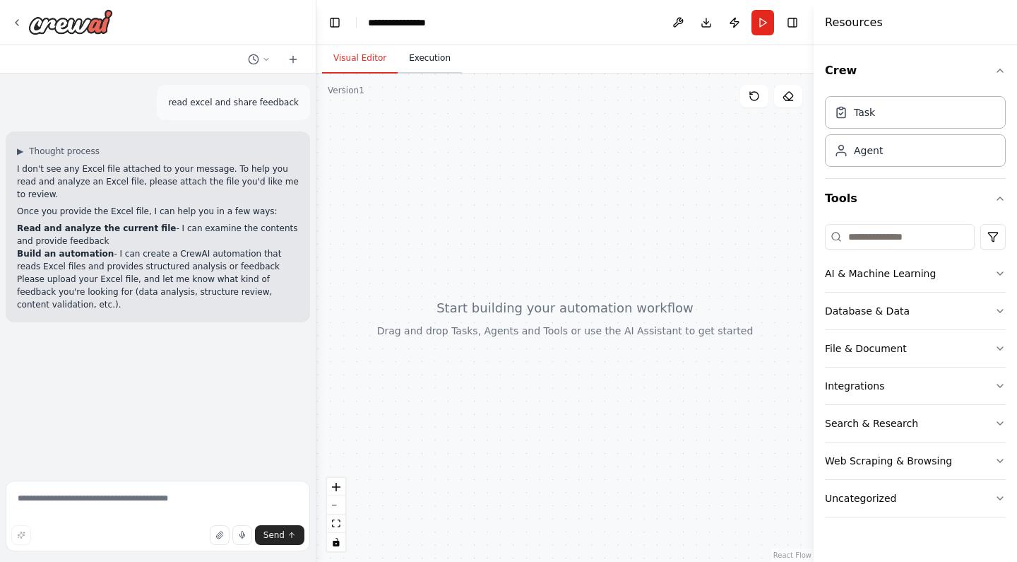
click at [430, 66] on button "Execution" at bounding box center [430, 59] width 64 height 30
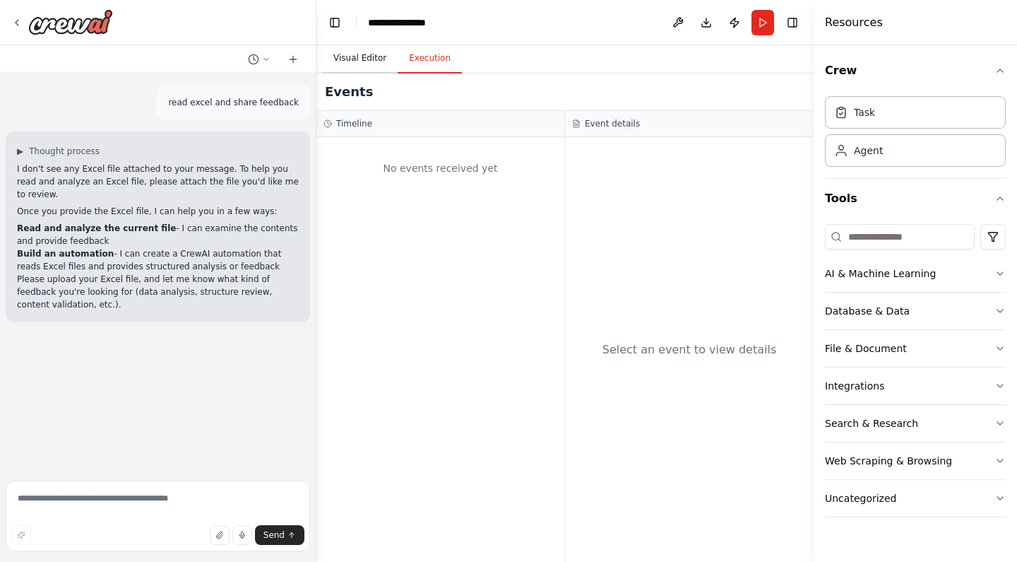
click at [359, 58] on button "Visual Editor" at bounding box center [360, 59] width 76 height 30
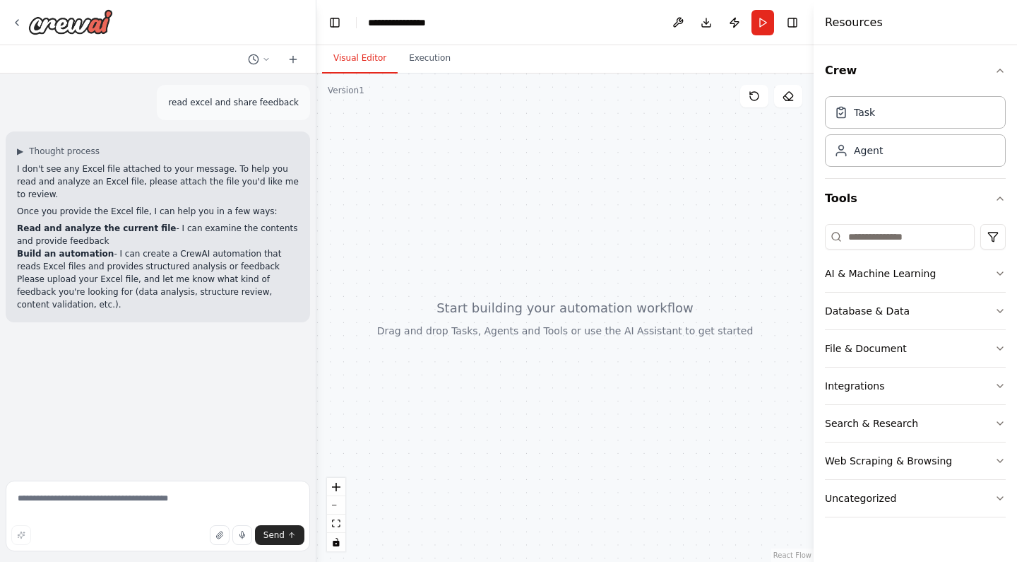
click at [560, 204] on div at bounding box center [564, 317] width 497 height 488
click at [81, 503] on textarea at bounding box center [158, 515] width 304 height 71
click at [218, 535] on icon "button" at bounding box center [219, 534] width 6 height 7
